Goal: Task Accomplishment & Management: Use online tool/utility

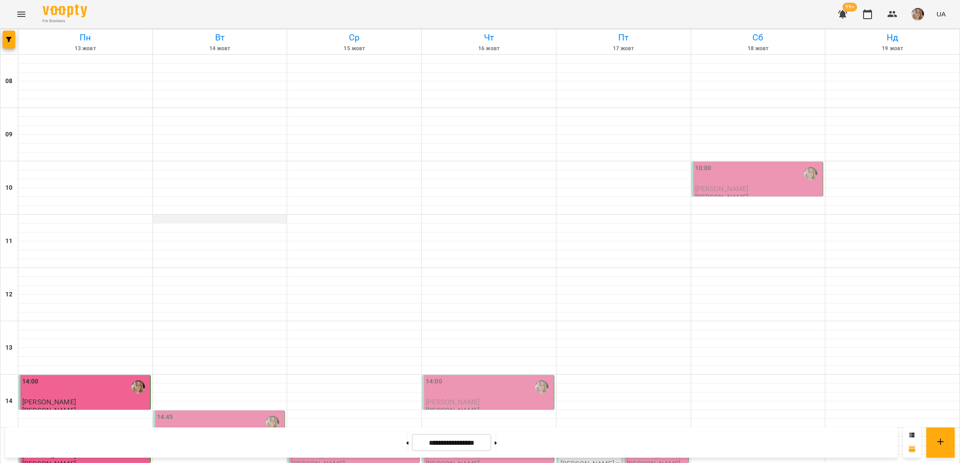
scroll to position [378, 0]
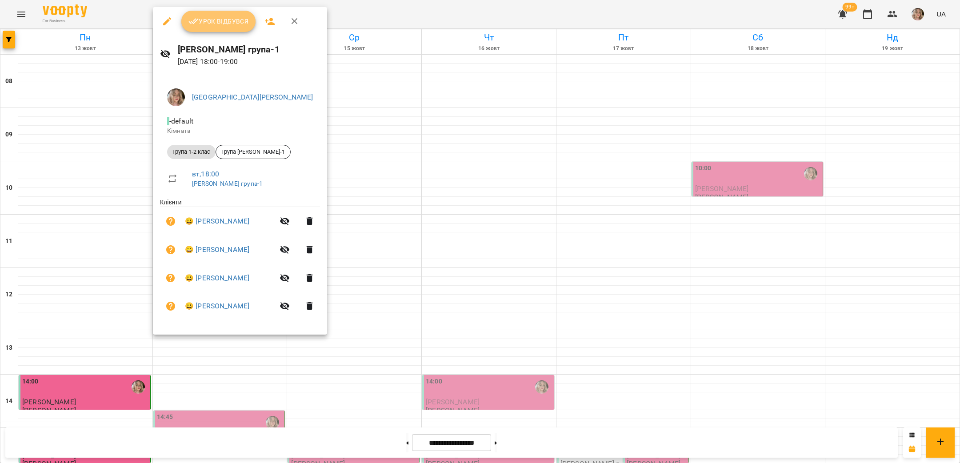
click at [222, 22] on span "Урок відбувся" at bounding box center [218, 21] width 60 height 11
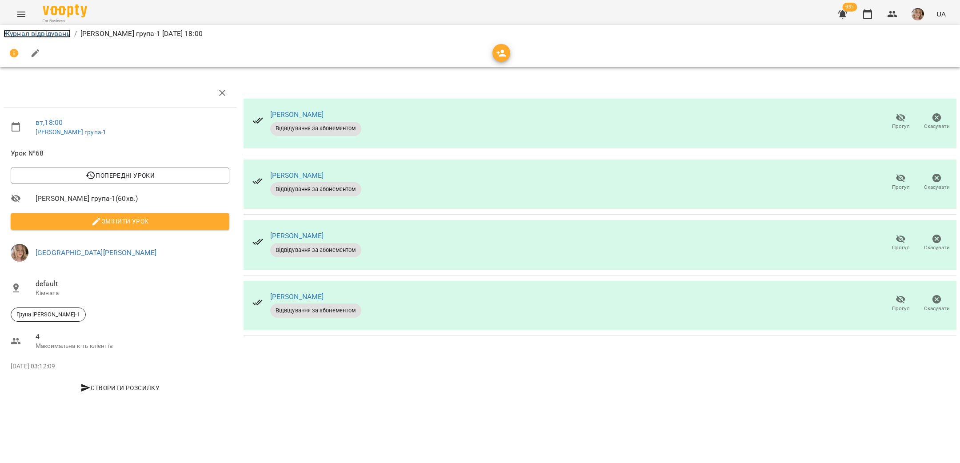
click at [36, 32] on link "Журнал відвідувань" at bounding box center [37, 33] width 67 height 8
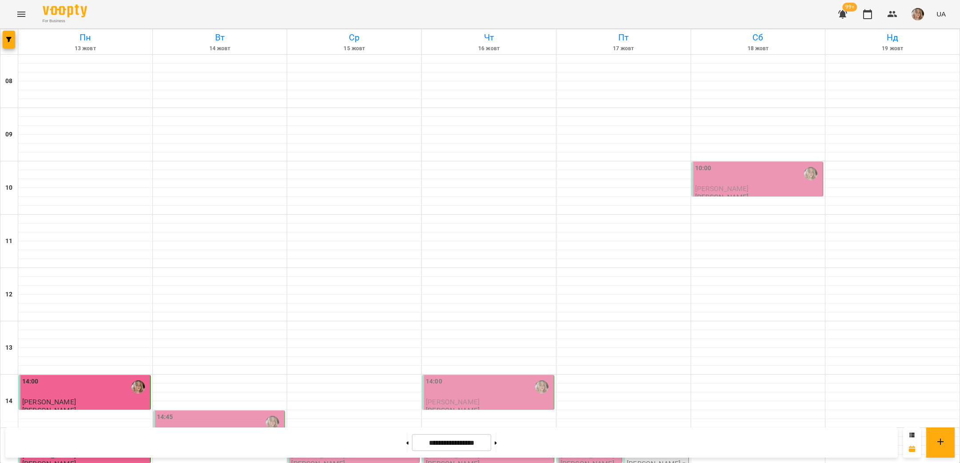
scroll to position [360, 0]
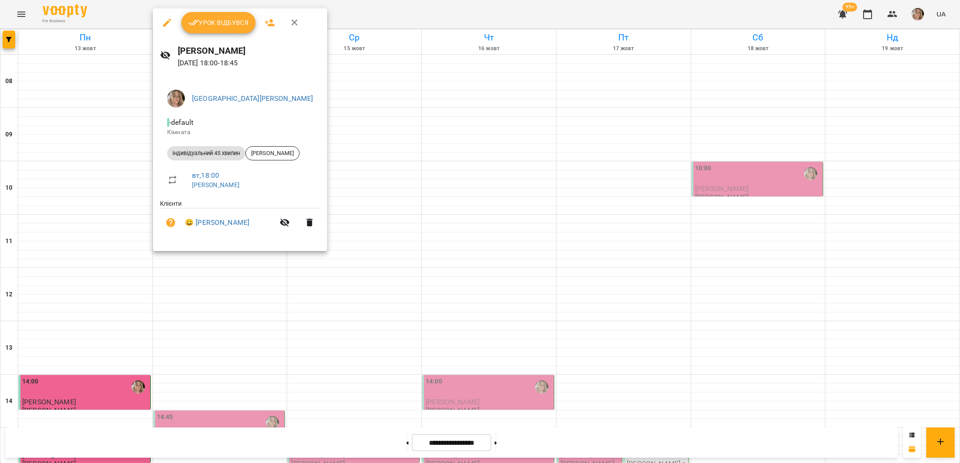
click at [225, 22] on span "Урок відбувся" at bounding box center [218, 22] width 60 height 11
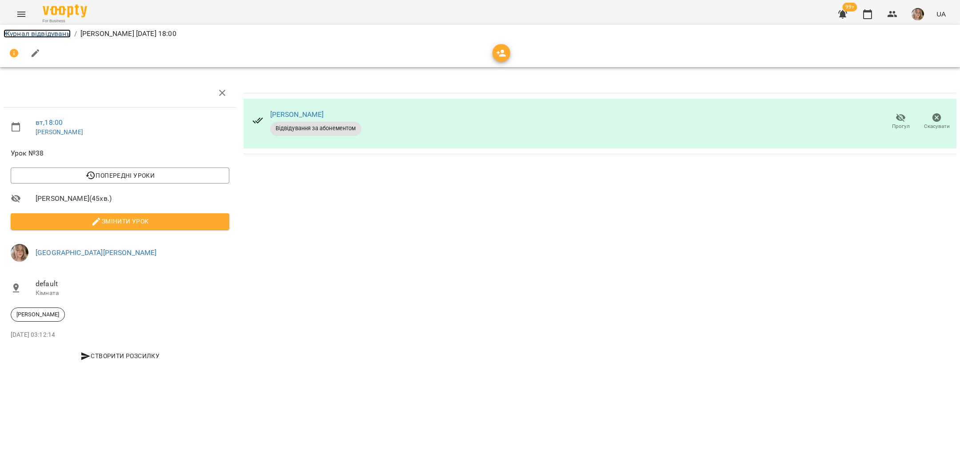
click at [44, 32] on link "Журнал відвідувань" at bounding box center [37, 33] width 67 height 8
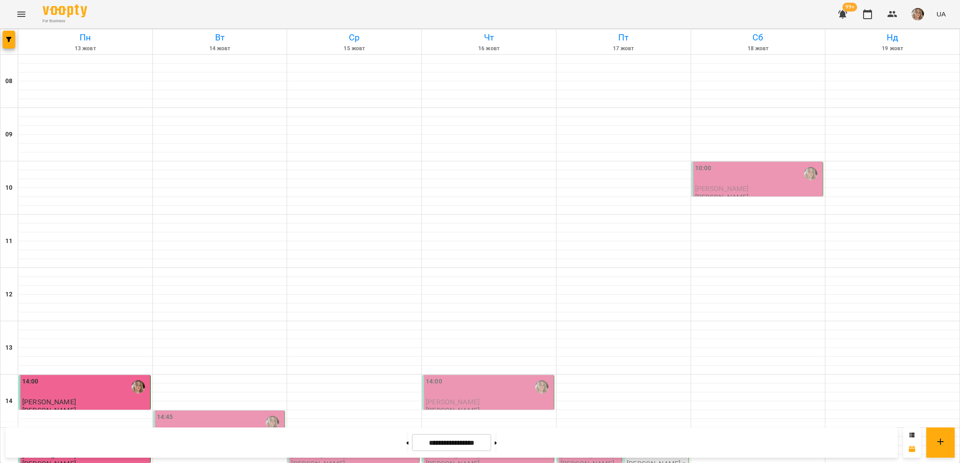
scroll to position [378, 0]
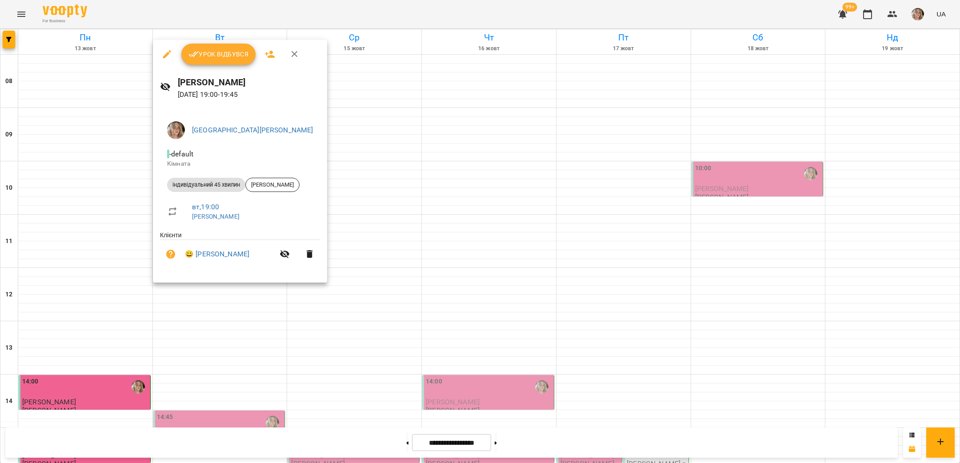
click at [220, 59] on span "Урок відбувся" at bounding box center [218, 54] width 60 height 11
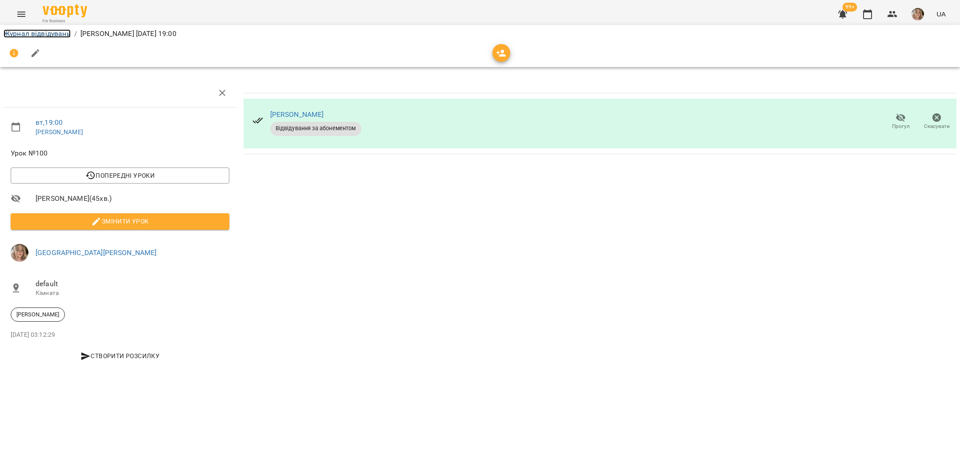
click at [39, 33] on link "Журнал відвідувань" at bounding box center [37, 33] width 67 height 8
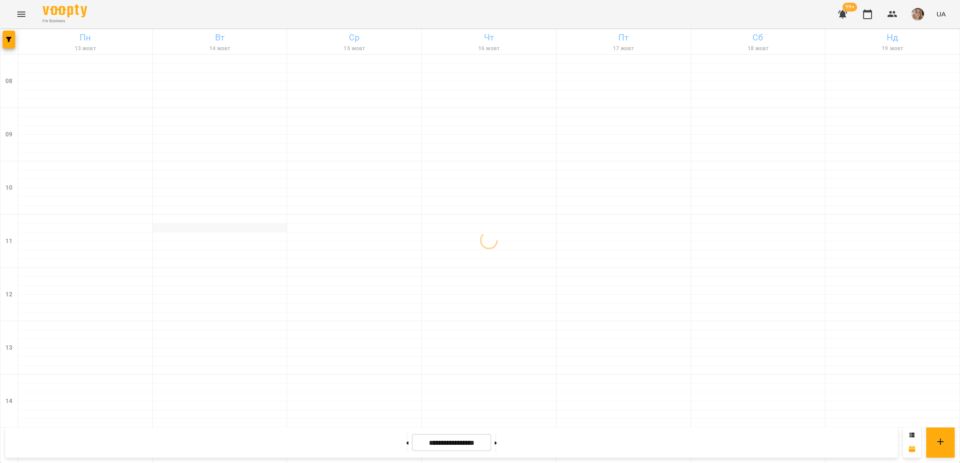
scroll to position [378, 0]
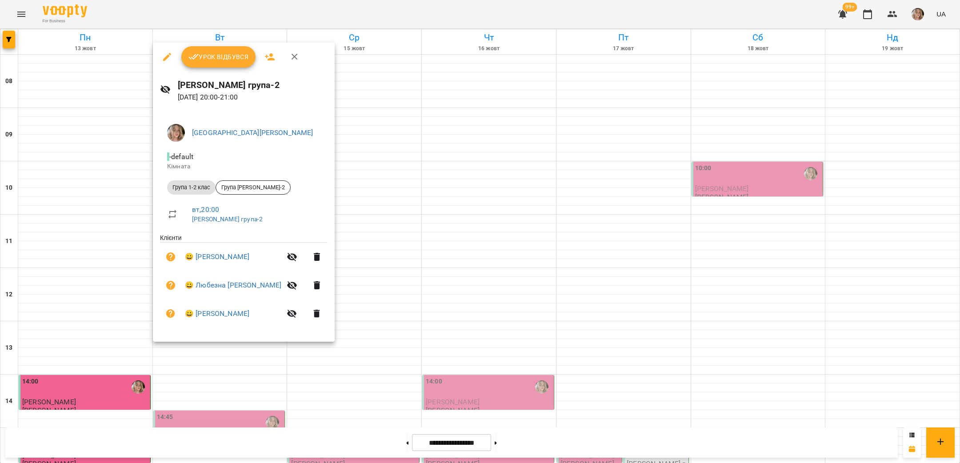
click at [228, 59] on span "Урок відбувся" at bounding box center [218, 57] width 60 height 11
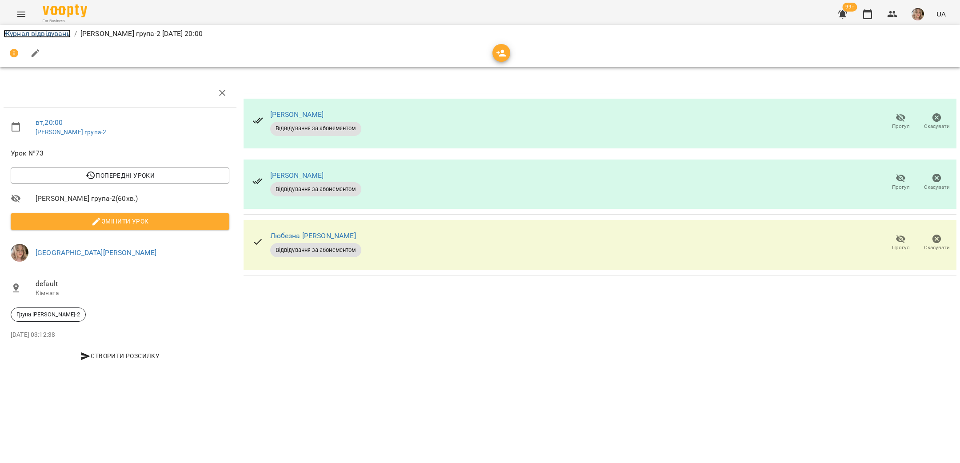
click at [36, 31] on link "Журнал відвідувань" at bounding box center [37, 33] width 67 height 8
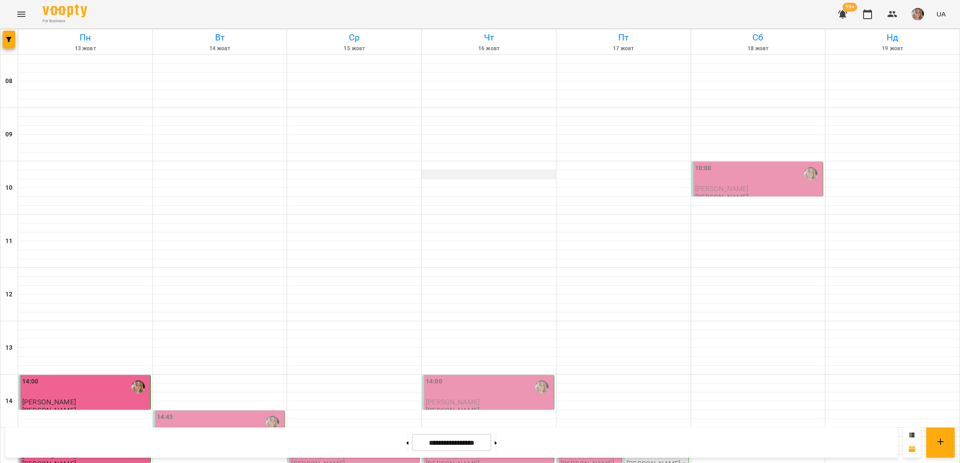
scroll to position [378, 0]
click at [920, 12] on img "button" at bounding box center [918, 14] width 12 height 12
click at [913, 38] on span "[GEOGRAPHIC_DATA][PERSON_NAME]" at bounding box center [925, 38] width 63 height 21
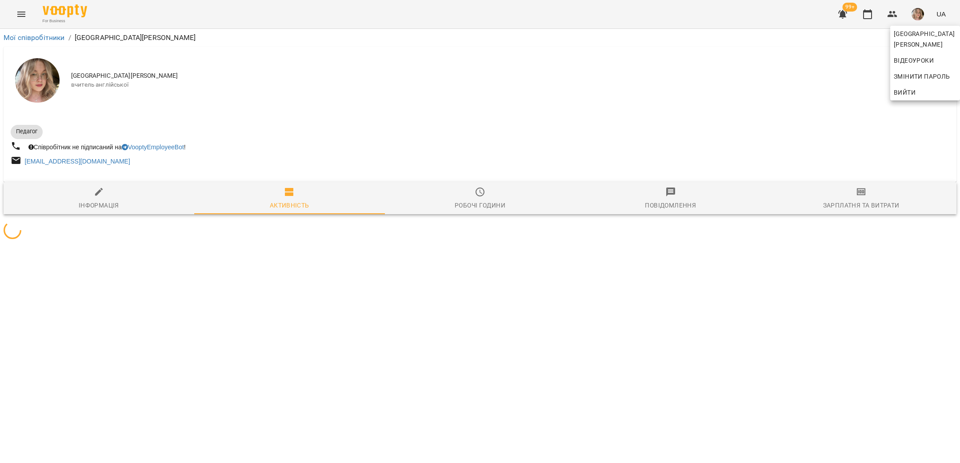
click at [837, 215] on div at bounding box center [480, 231] width 960 height 463
click at [860, 203] on div "[PERSON_NAME] Відеоуроки Змінити пароль Вийти" at bounding box center [480, 231] width 960 height 463
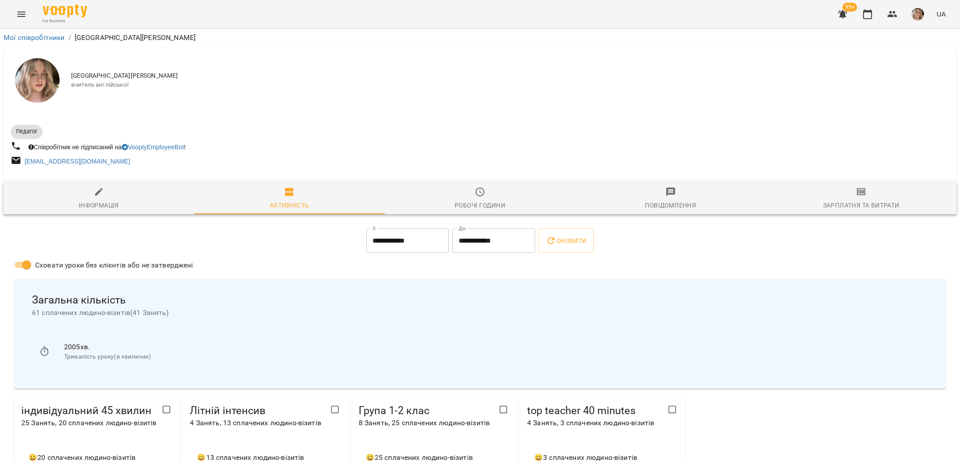
click at [860, 203] on div "Зарплатня та Витрати" at bounding box center [861, 205] width 76 height 11
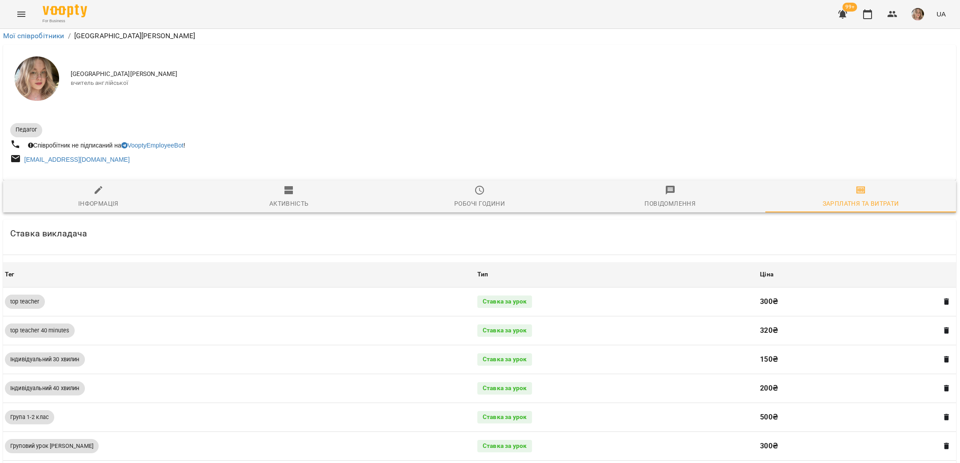
scroll to position [331, 1]
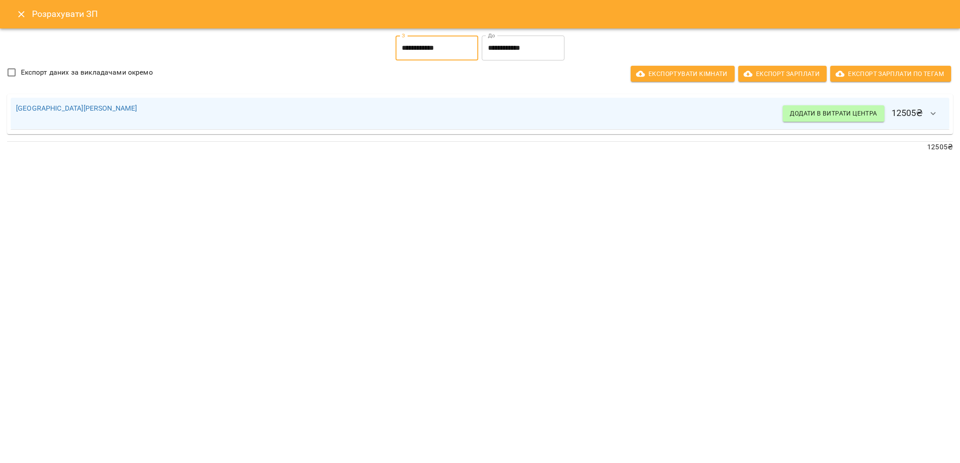
click at [457, 53] on input "**********" at bounding box center [437, 48] width 83 height 25
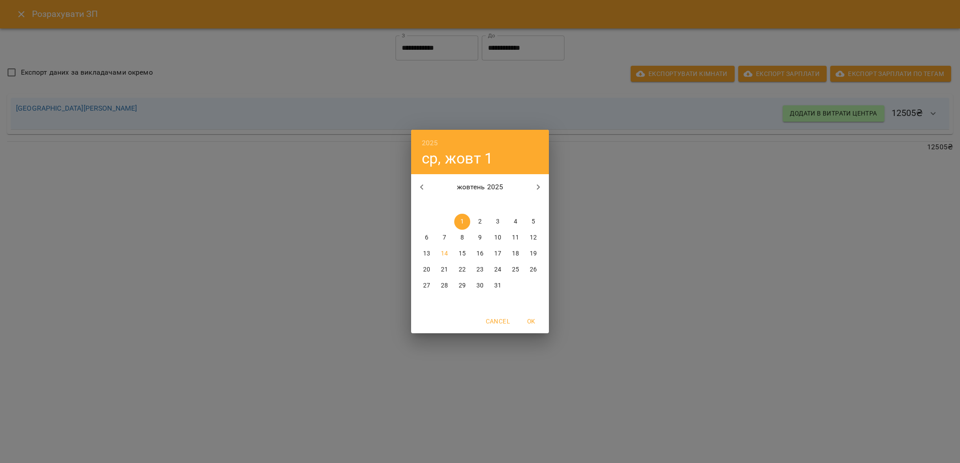
click at [509, 240] on span "11" at bounding box center [516, 237] width 16 height 9
type input "**********"
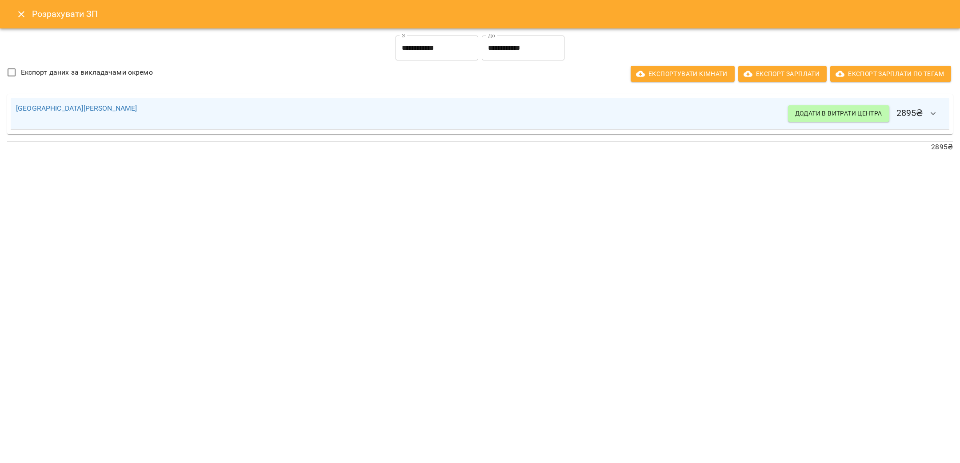
click at [953, 106] on div "[PERSON_NAME] Додати в витрати центра 2895 ₴" at bounding box center [480, 114] width 946 height 40
click at [937, 112] on icon "button" at bounding box center [933, 113] width 11 height 11
